Goal: Connect with others: Connect with other users

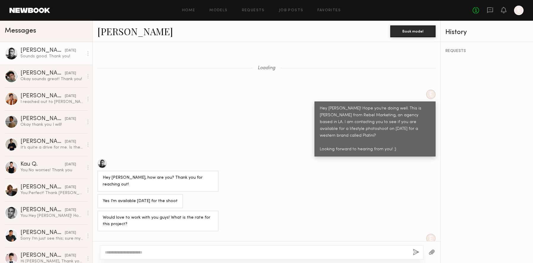
scroll to position [773, 0]
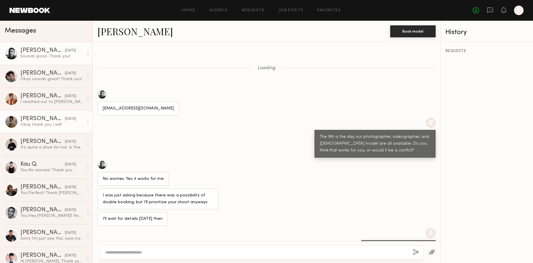
click at [51, 119] on div "[PERSON_NAME]" at bounding box center [42, 119] width 44 height 6
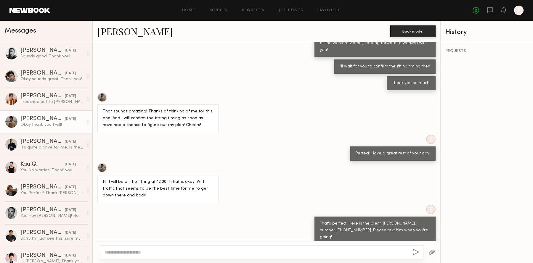
scroll to position [801, 0]
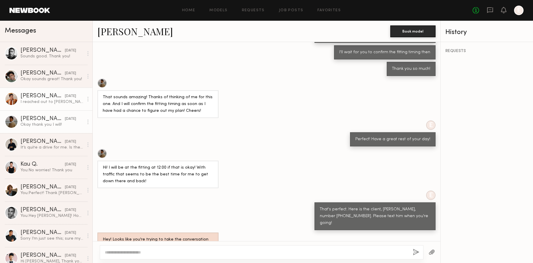
click at [30, 98] on div "[PERSON_NAME]" at bounding box center [42, 96] width 44 height 6
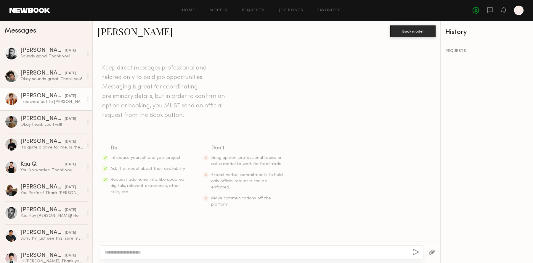
click at [114, 28] on link "[PERSON_NAME]" at bounding box center [134, 31] width 75 height 13
